Goal: Task Accomplishment & Management: Manage account settings

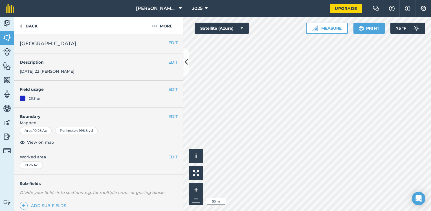
click at [51, 71] on div "EDIT Description [DATE] 22 [PERSON_NAME]" at bounding box center [98, 66] width 169 height 27
click at [170, 62] on button "EDIT" at bounding box center [173, 62] width 9 height 6
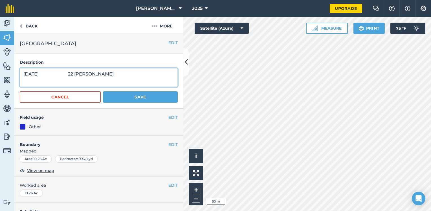
click at [90, 75] on textarea "[DATE] 22 [PERSON_NAME]" at bounding box center [99, 77] width 158 height 19
type textarea "[DATE] 22 [PERSON_NAME] [DATE] 24 [PERSON_NAME]"
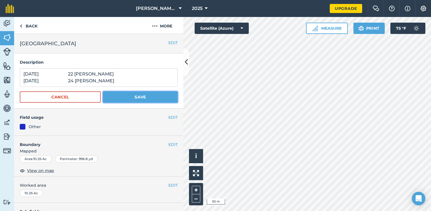
click at [135, 94] on button "Save" at bounding box center [140, 96] width 75 height 11
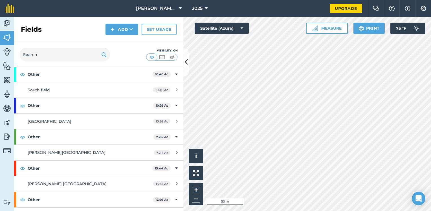
scroll to position [147, 0]
